Goal: Navigation & Orientation: Find specific page/section

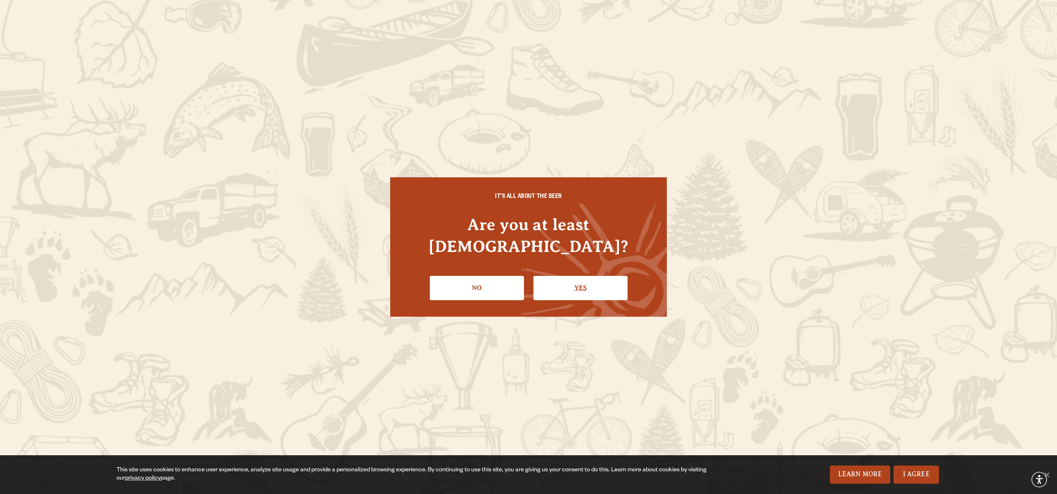
click at [596, 286] on link "Yes" at bounding box center [580, 288] width 94 height 24
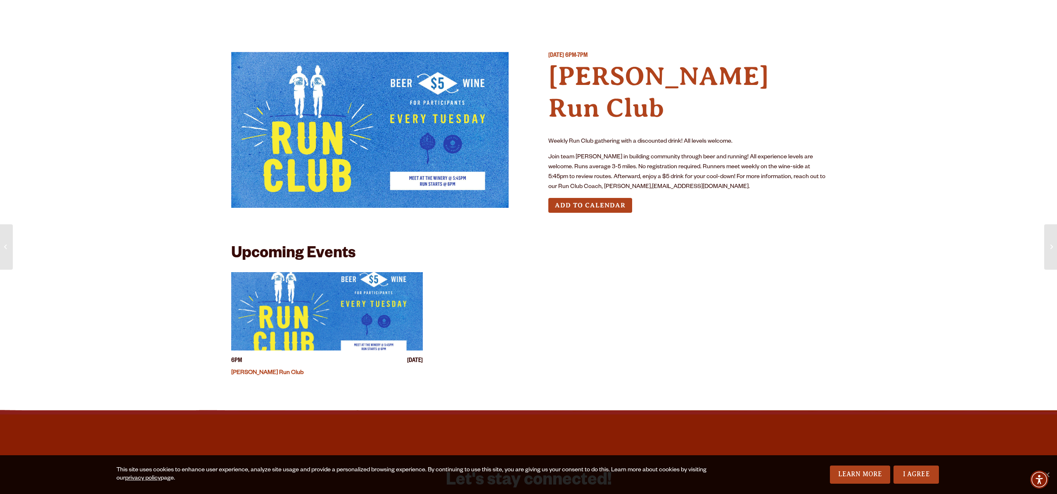
click at [328, 306] on img "View event details" at bounding box center [327, 311] width 192 height 78
click at [243, 370] on link "Odell Run Club" at bounding box center [267, 373] width 72 height 7
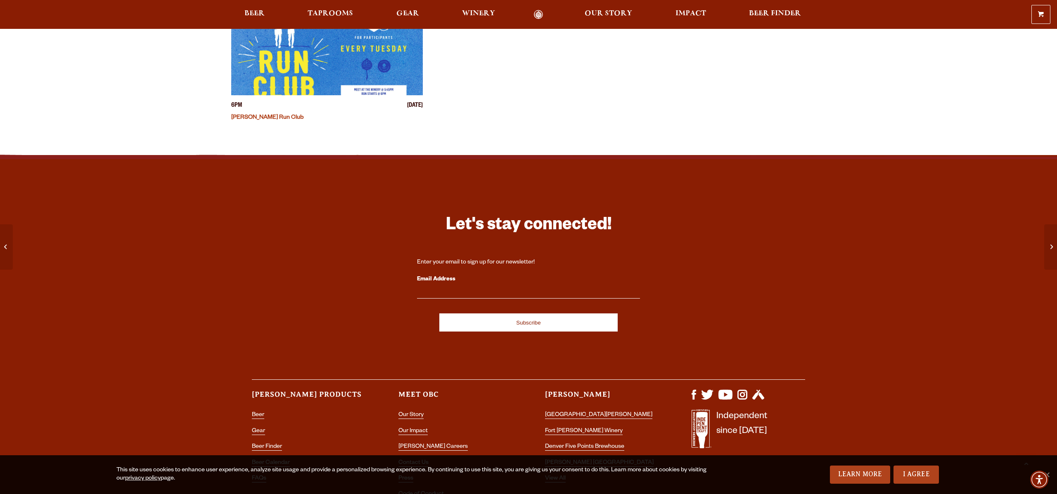
scroll to position [278, 0]
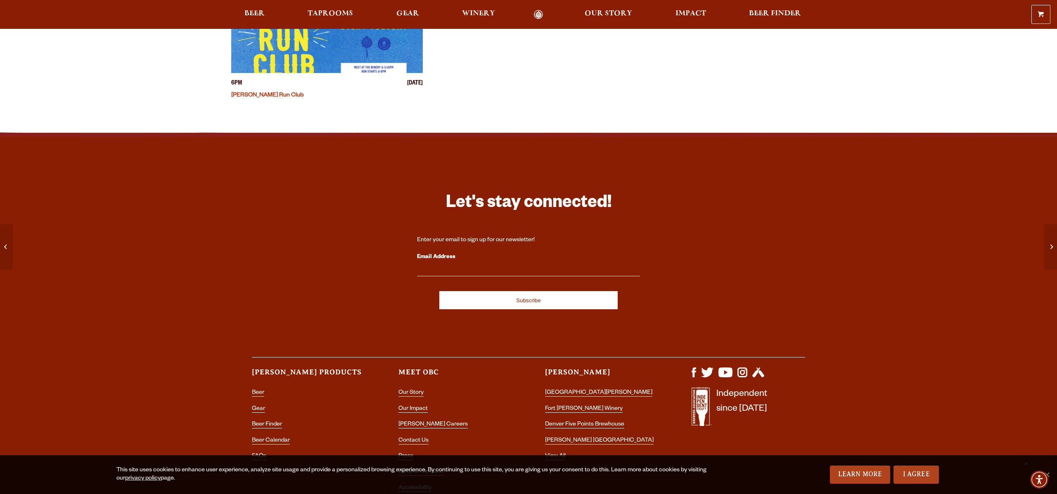
click at [537, 14] on link "Odell Home" at bounding box center [538, 14] width 31 height 9
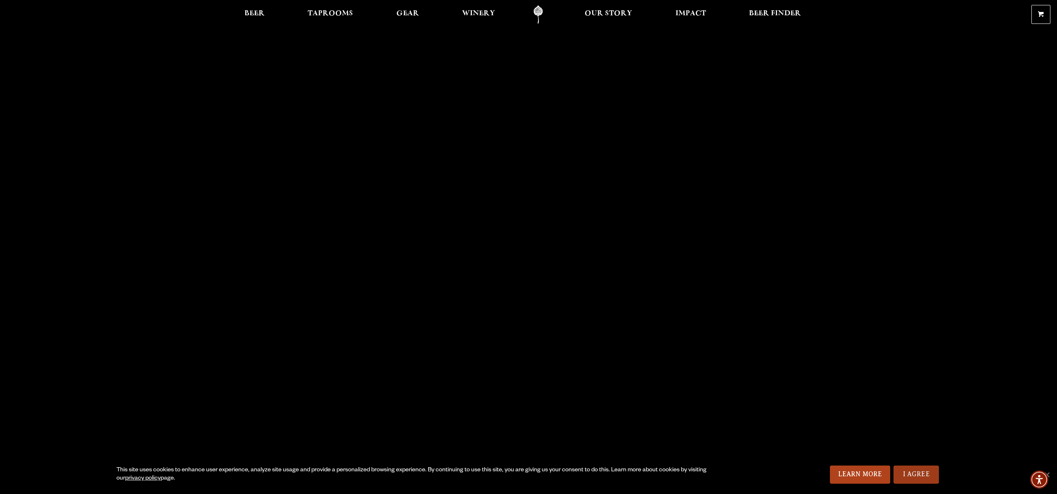
click at [908, 480] on link "I Agree" at bounding box center [915, 475] width 45 height 18
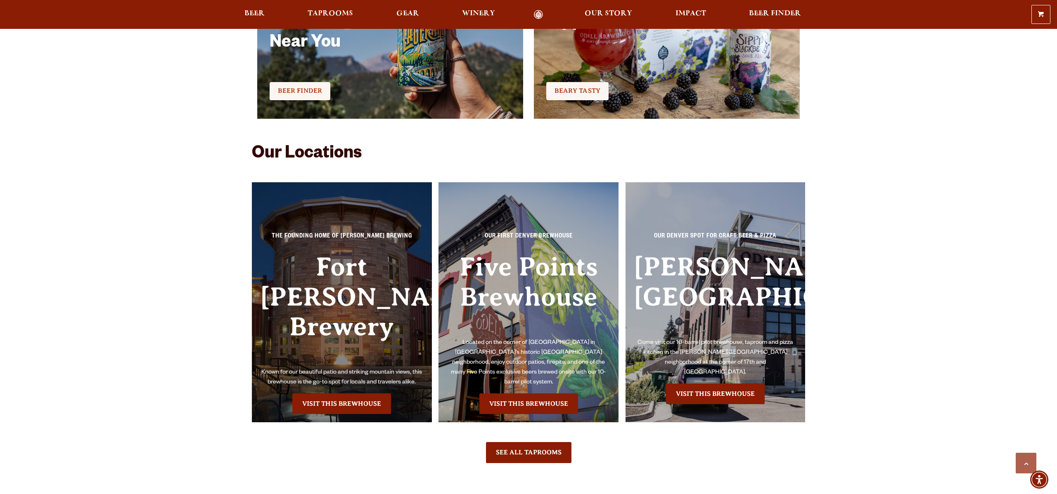
scroll to position [1896, 0]
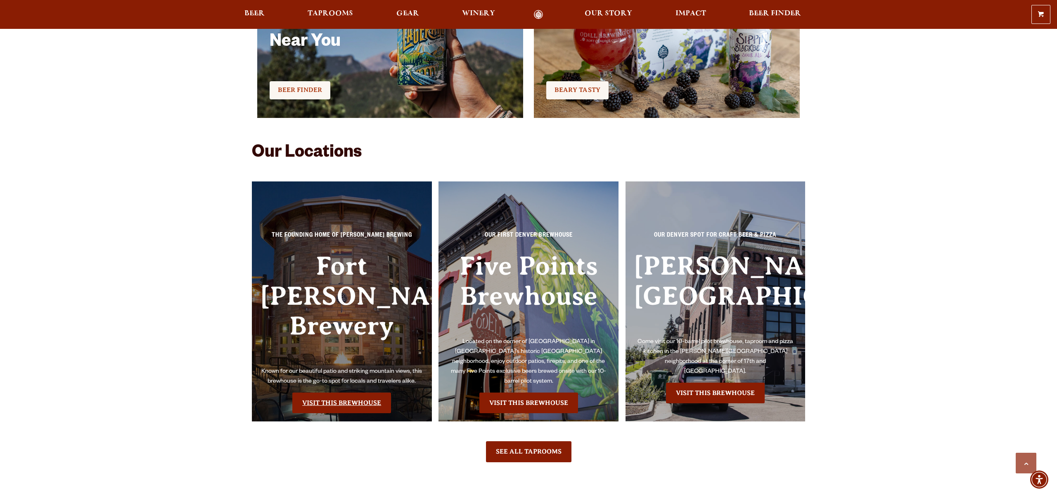
click at [348, 393] on link "Visit this Brewhouse" at bounding box center [341, 403] width 99 height 21
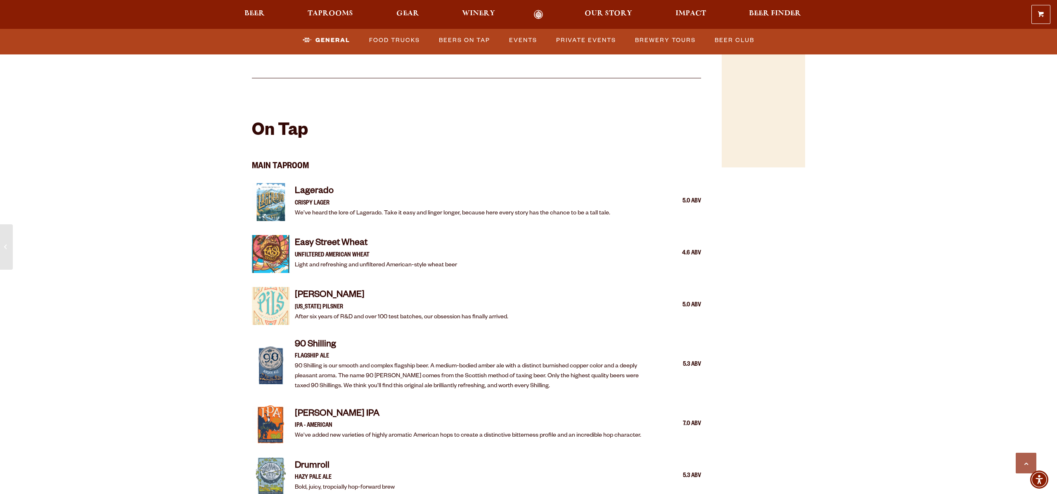
scroll to position [770, 0]
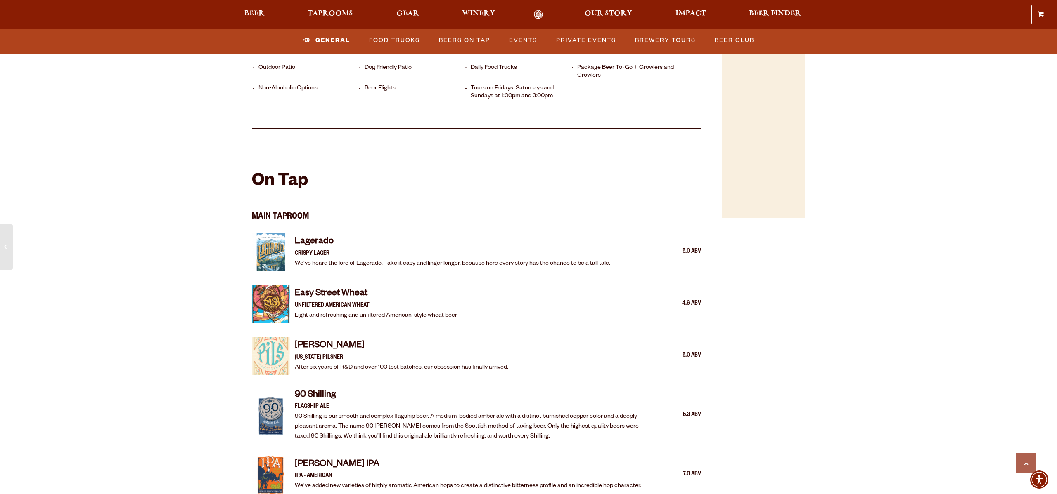
click at [262, 235] on img at bounding box center [271, 253] width 38 height 38
